Goal: Task Accomplishment & Management: Manage account settings

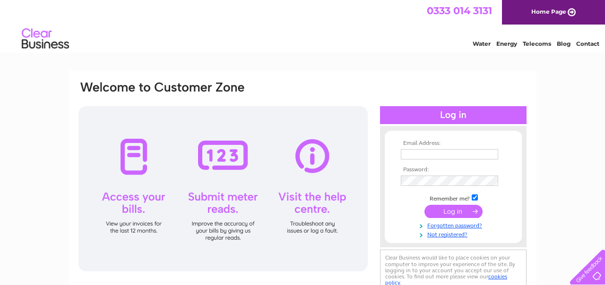
type input "[EMAIL_ADDRESS][DOMAIN_NAME]"
click at [457, 209] on input "submit" at bounding box center [453, 211] width 58 height 13
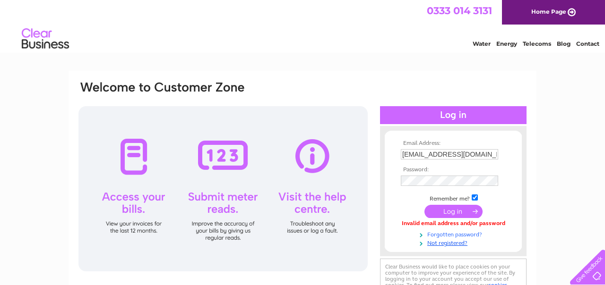
click at [447, 234] on link "Forgotten password?" at bounding box center [454, 234] width 107 height 9
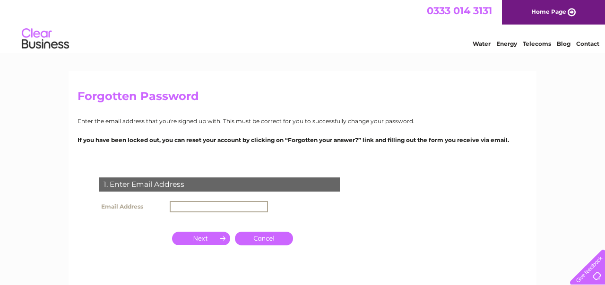
click at [205, 206] on input "text" at bounding box center [219, 206] width 98 height 11
type input "[EMAIL_ADDRESS][DOMAIN_NAME]"
click at [203, 238] on input "button" at bounding box center [201, 237] width 58 height 13
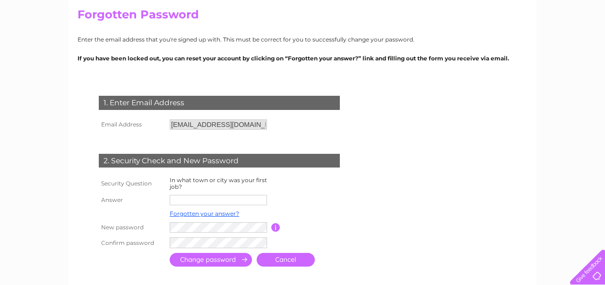
scroll to position [84, 0]
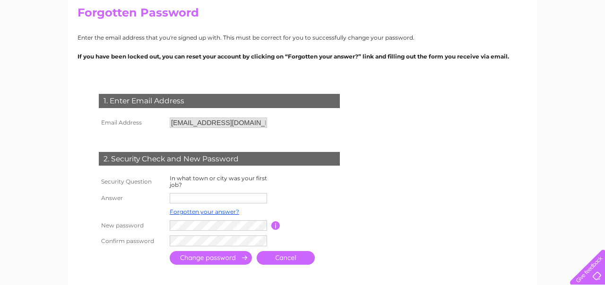
click at [174, 199] on input "text" at bounding box center [218, 198] width 97 height 10
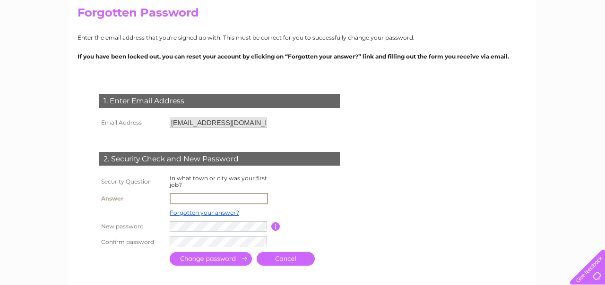
type input "Edinburgh"
click at [226, 259] on input "submit" at bounding box center [211, 259] width 82 height 14
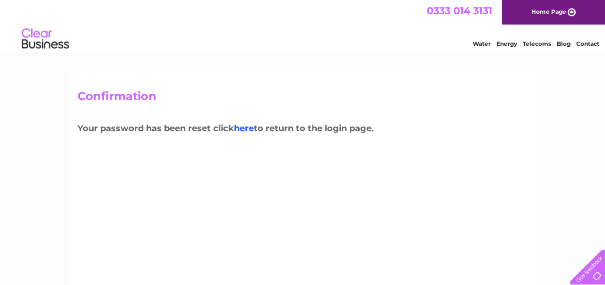
click at [248, 128] on link "here" at bounding box center [244, 128] width 20 height 10
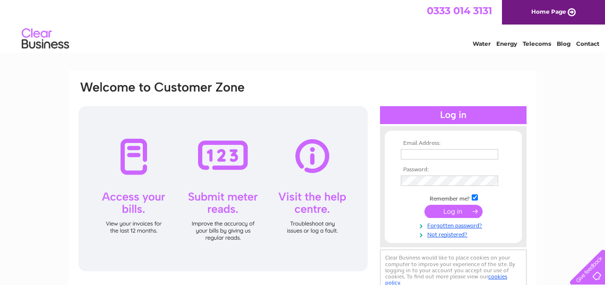
type input "[EMAIL_ADDRESS][DOMAIN_NAME]"
click at [454, 211] on input "submit" at bounding box center [453, 211] width 58 height 13
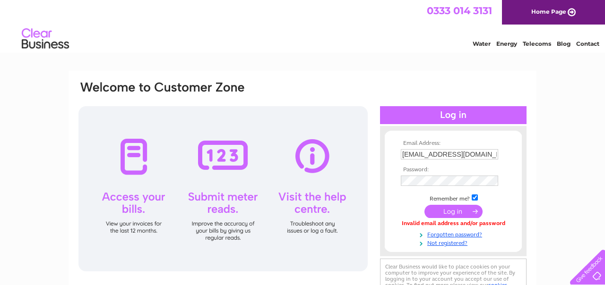
click at [432, 210] on input "submit" at bounding box center [453, 211] width 58 height 13
click at [446, 210] on input "submit" at bounding box center [453, 211] width 58 height 13
click at [450, 211] on input "submit" at bounding box center [453, 211] width 58 height 13
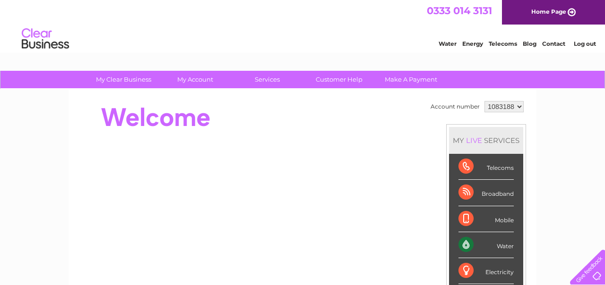
click at [334, 116] on div at bounding box center [249, 118] width 344 height 38
click at [499, 245] on div "Water" at bounding box center [485, 245] width 55 height 26
click at [486, 247] on div "Water" at bounding box center [485, 245] width 55 height 26
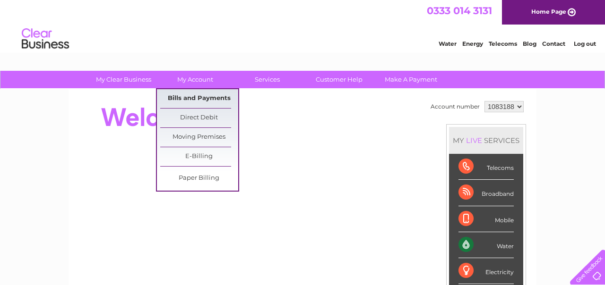
click at [191, 95] on link "Bills and Payments" at bounding box center [199, 98] width 78 height 19
click at [173, 96] on link "Bills and Payments" at bounding box center [199, 98] width 78 height 19
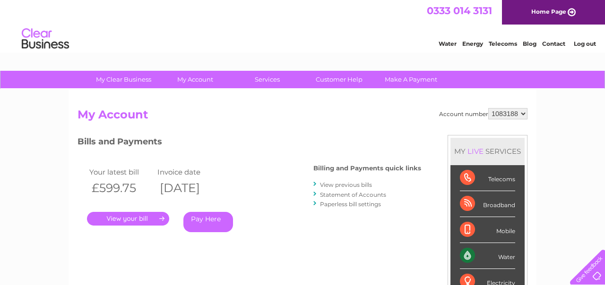
click at [120, 218] on link "." at bounding box center [128, 219] width 82 height 14
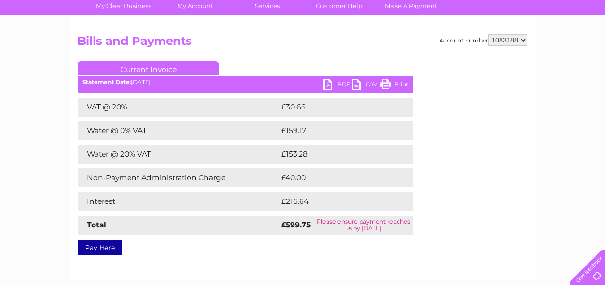
scroll to position [75, 0]
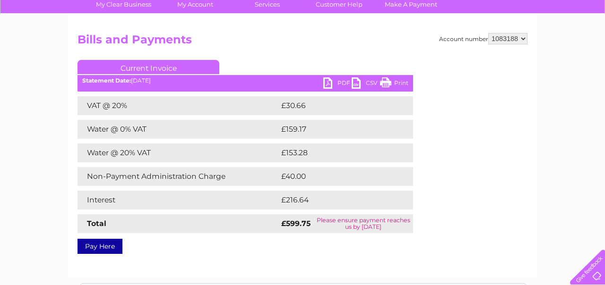
click at [341, 82] on link "PDF" at bounding box center [337, 84] width 28 height 14
click at [327, 82] on link "PDF" at bounding box center [337, 84] width 28 height 14
click at [342, 84] on link "PDF" at bounding box center [337, 84] width 28 height 14
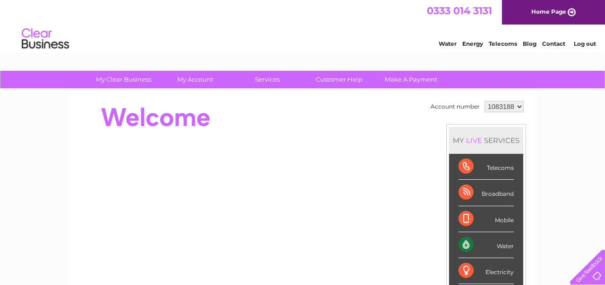
click at [496, 246] on div "Water" at bounding box center [485, 245] width 55 height 26
click at [502, 248] on div "Water" at bounding box center [485, 245] width 55 height 26
drag, startPoint x: 302, startPoint y: 26, endPoint x: 324, endPoint y: 26, distance: 21.3
click at [319, 26] on div "Water Energy Telecoms Blog Contact Log out" at bounding box center [302, 40] width 605 height 31
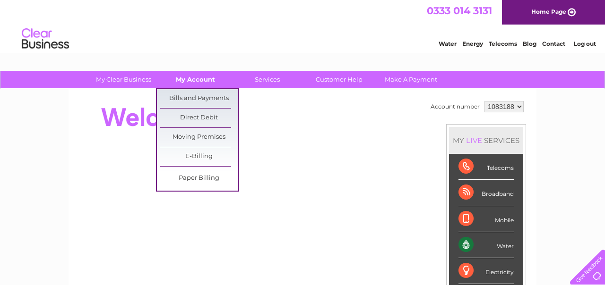
click at [200, 79] on link "My Account" at bounding box center [195, 79] width 78 height 17
click at [200, 96] on link "Bills and Payments" at bounding box center [199, 98] width 78 height 19
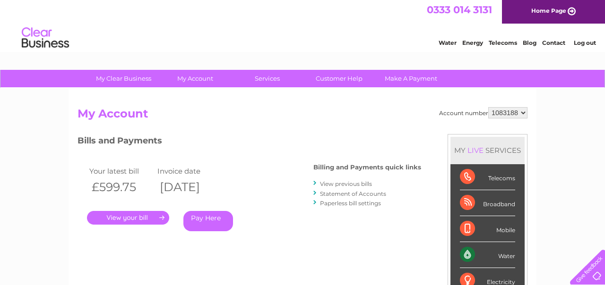
scroll to position [2, 0]
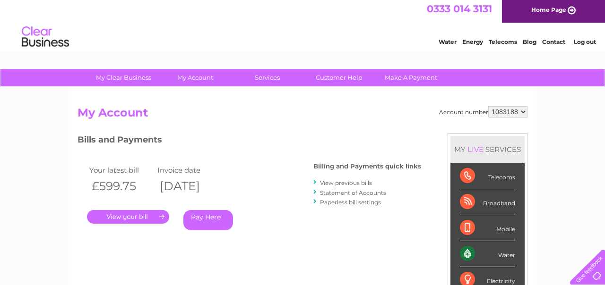
click at [145, 214] on link "." at bounding box center [128, 217] width 82 height 14
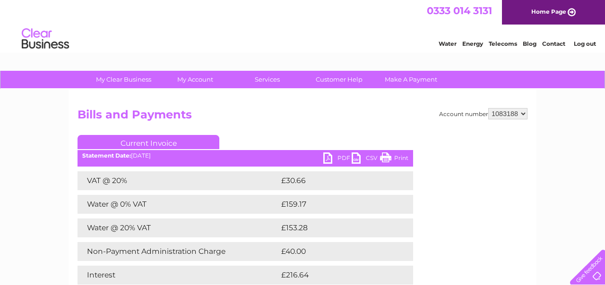
click at [337, 158] on link "PDF" at bounding box center [337, 160] width 28 height 14
